Goal: Task Accomplishment & Management: Complete application form

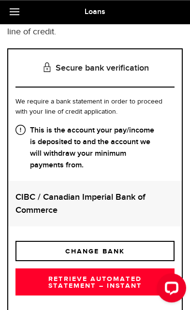
scroll to position [112, 0]
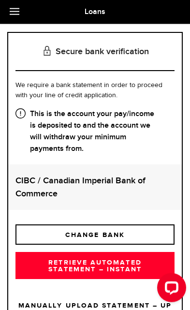
click at [108, 263] on link "RETRIEVE AUTOMATED STATEMENT – INSTANT" at bounding box center [94, 265] width 159 height 27
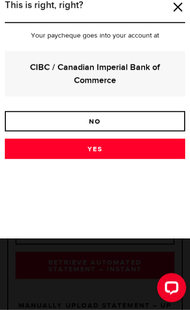
click at [100, 147] on link "Yes" at bounding box center [95, 149] width 180 height 20
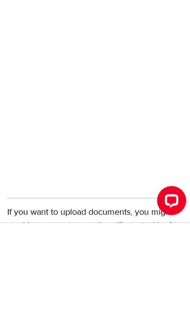
scroll to position [279, 0]
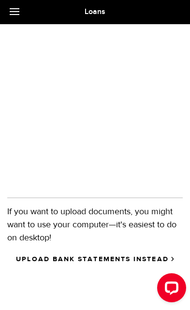
scroll to position [37, 0]
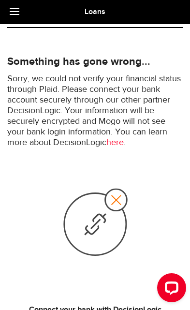
click at [123, 200] on use at bounding box center [95, 222] width 63 height 66
click at [127, 195] on icon at bounding box center [95, 222] width 68 height 71
click at [99, 223] on icon at bounding box center [95, 222] width 68 height 71
click at [174, 281] on div "Open LiveChat chat widget" at bounding box center [171, 286] width 15 height 15
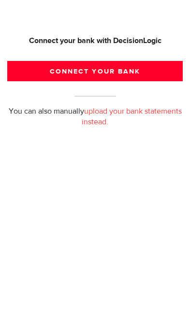
scroll to position [172, 0]
